Goal: Task Accomplishment & Management: Complete application form

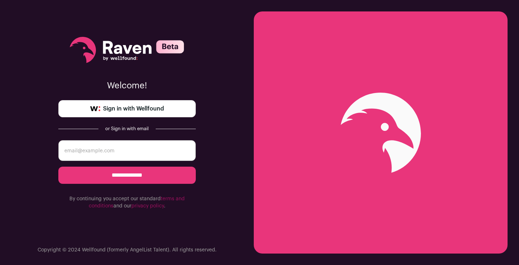
click at [131, 144] on input "email" at bounding box center [126, 150] width 137 height 21
type input "[EMAIL_ADDRESS][DOMAIN_NAME]"
click at [127, 107] on span "Sign in with Wellfound" at bounding box center [133, 109] width 61 height 9
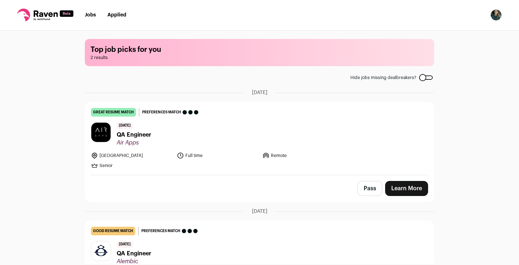
click at [148, 135] on span "QA Engineer" at bounding box center [134, 135] width 35 height 9
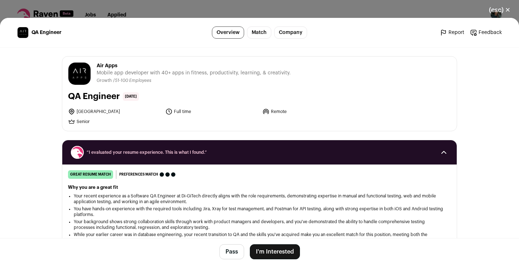
click at [272, 256] on button "I'm Interested" at bounding box center [275, 251] width 50 height 15
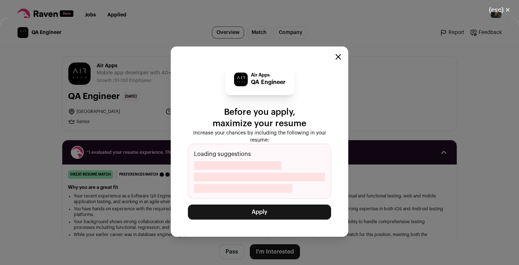
click at [254, 210] on button "Apply" at bounding box center [259, 212] width 143 height 15
